Goal: Task Accomplishment & Management: Manage account settings

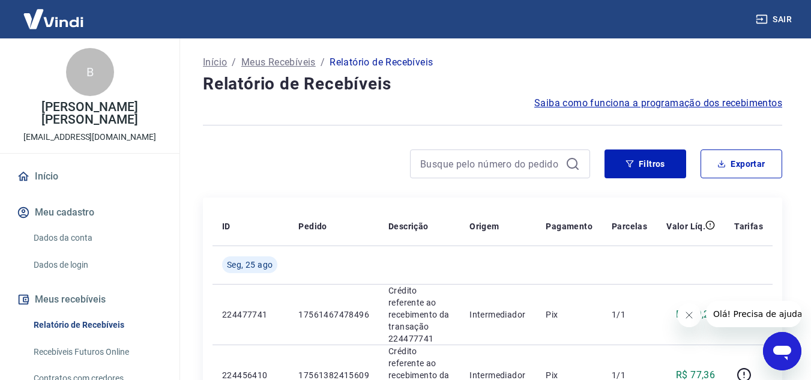
click at [786, 355] on icon "Abrir janela de mensagens" at bounding box center [782, 351] width 22 height 22
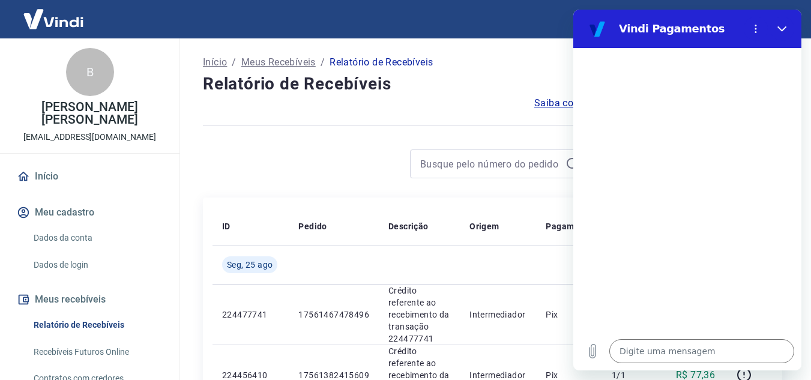
type textarea "x"
